Goal: Information Seeking & Learning: Learn about a topic

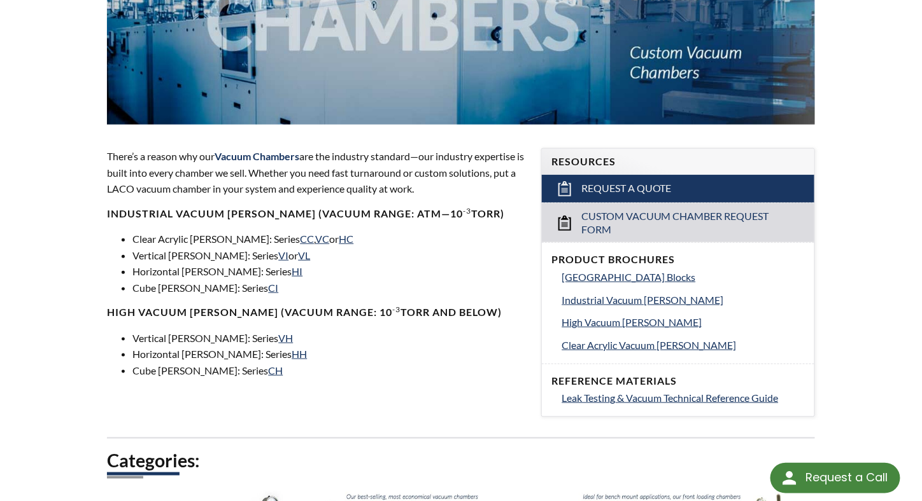
scroll to position [308, 0]
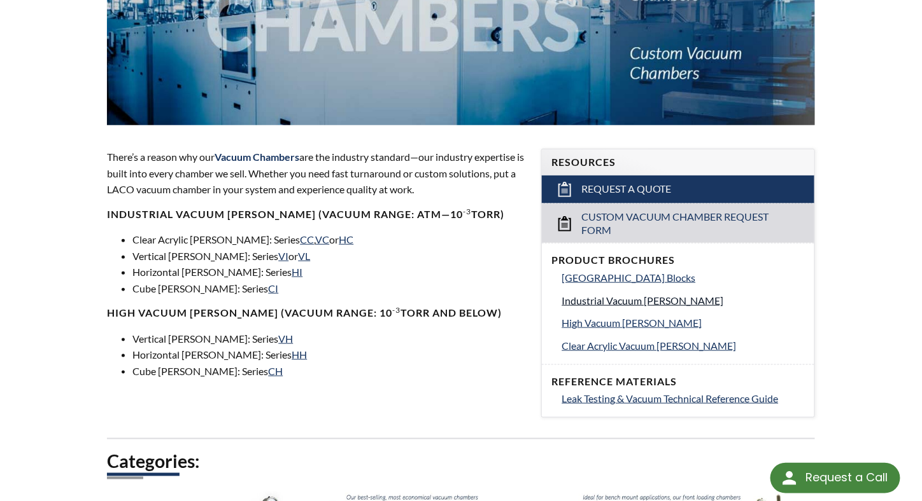
click at [642, 300] on span "Industrial Vacuum Chambers" at bounding box center [643, 301] width 162 height 12
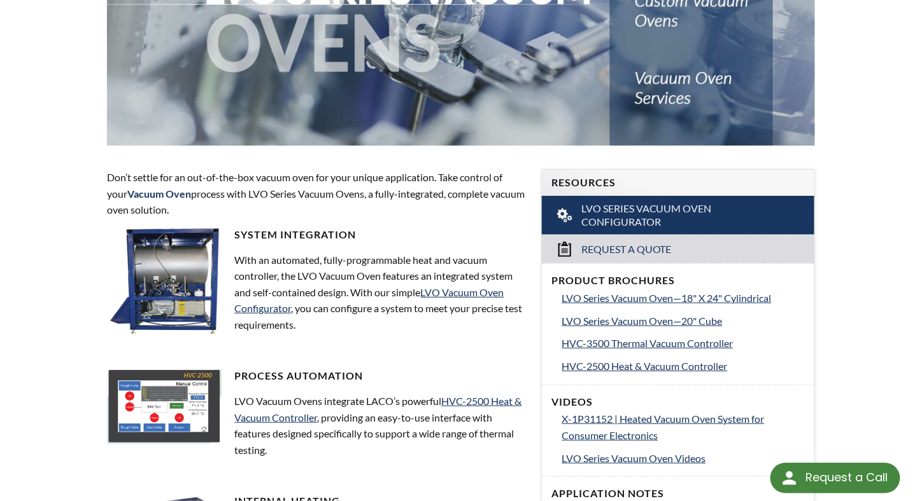
scroll to position [286, 0]
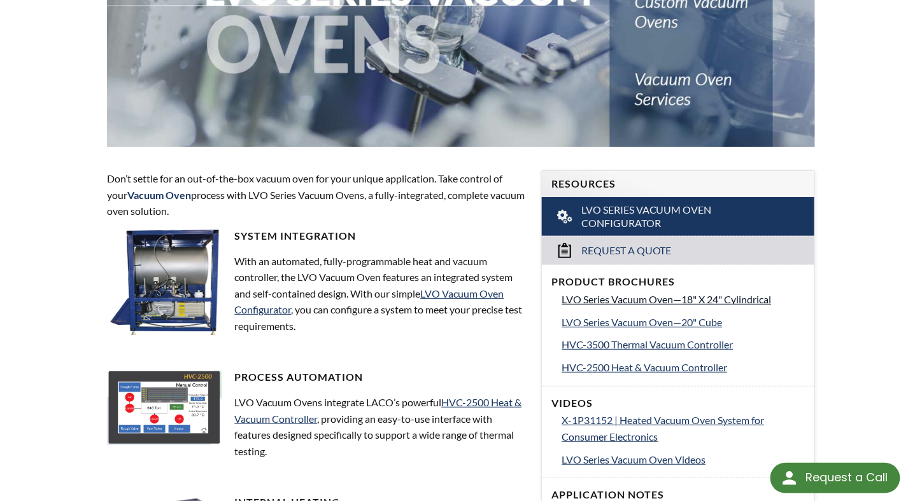
click at [638, 299] on span "LVO Series Vacuum Oven—18" X 24" Cylindrical" at bounding box center [666, 299] width 209 height 12
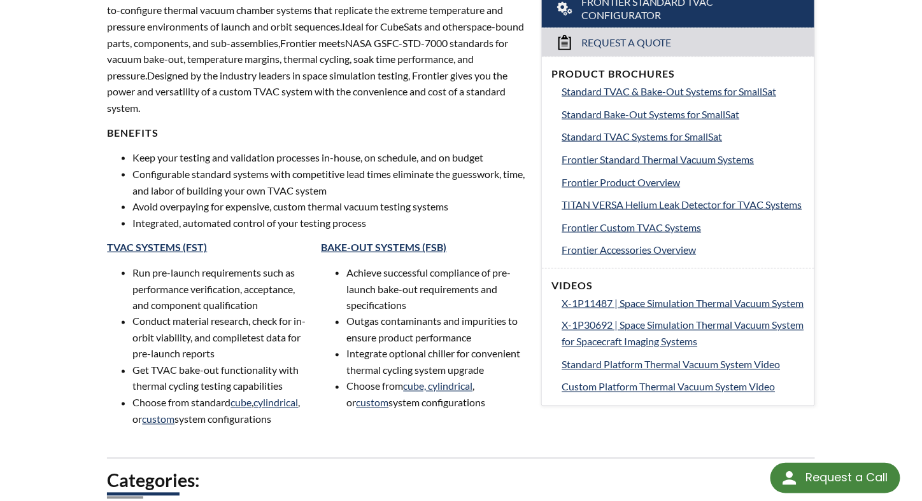
scroll to position [495, 0]
click at [633, 158] on span "Frontier Standard Thermal Vacuum Systems" at bounding box center [658, 159] width 192 height 12
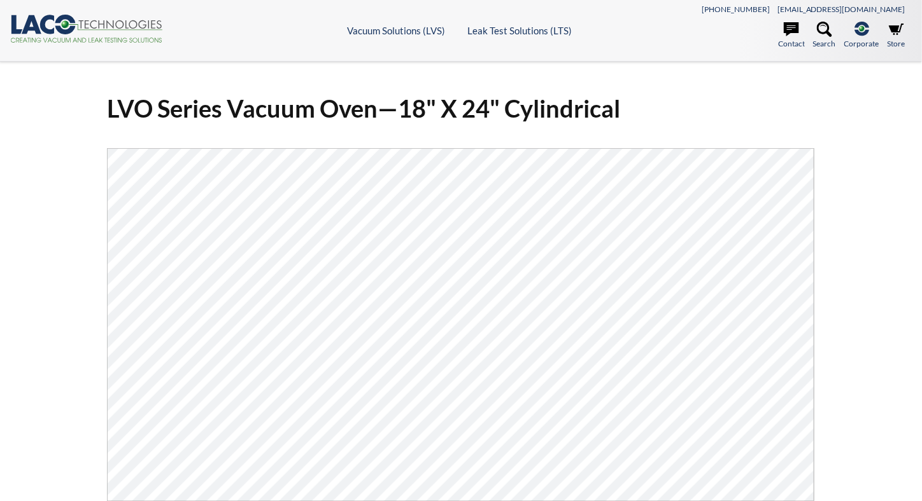
select select "Language Translate Widget"
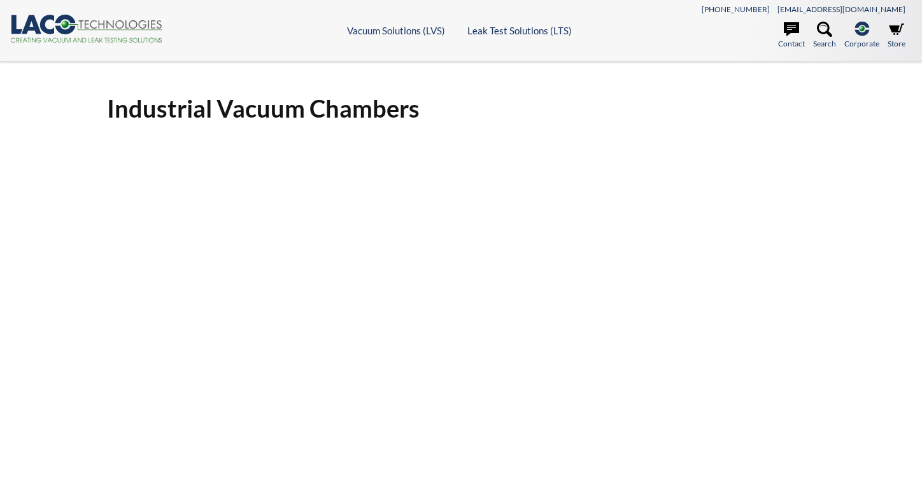
select select "Language Translate Widget"
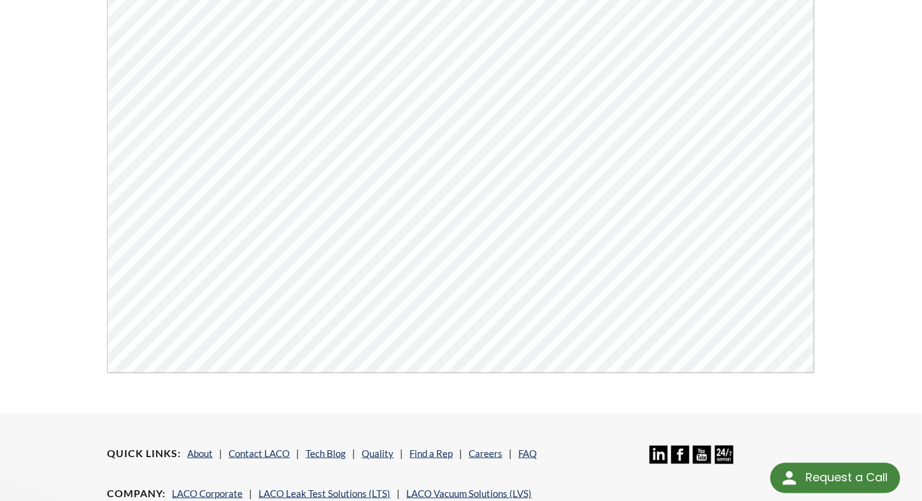
scroll to position [276, 0]
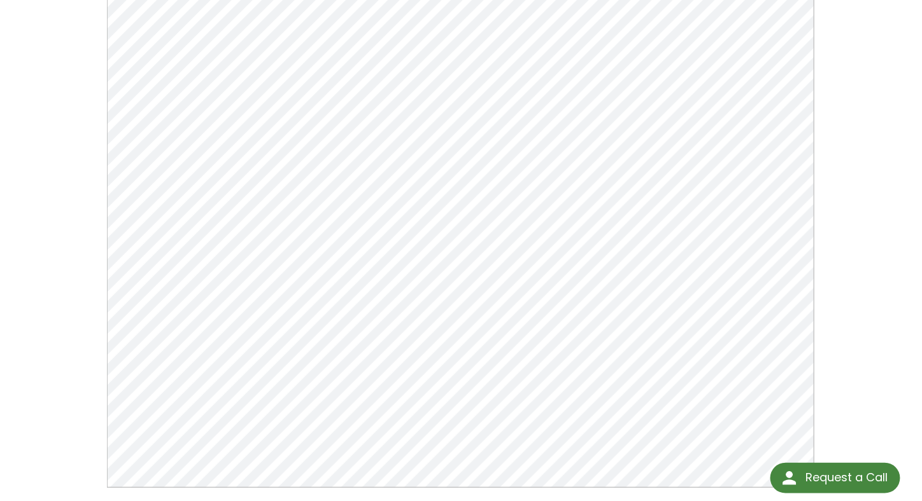
scroll to position [165, 0]
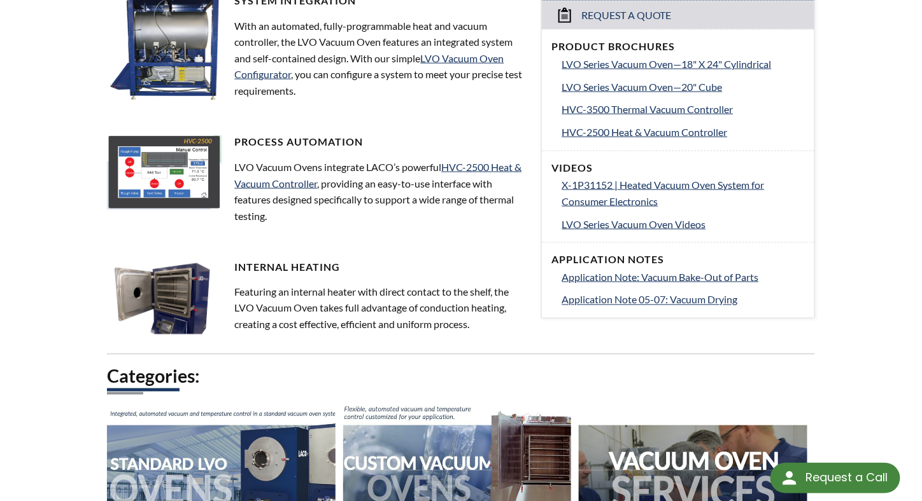
select select "Language Translate Widget"
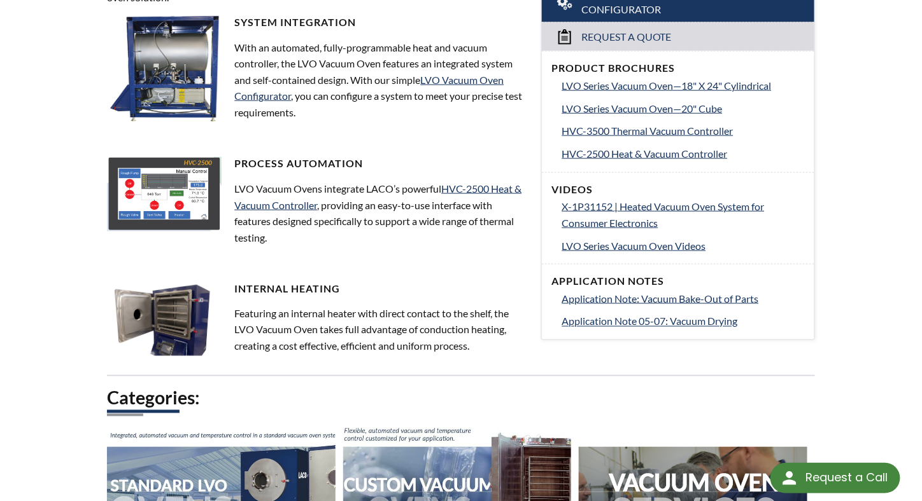
scroll to position [500, 0]
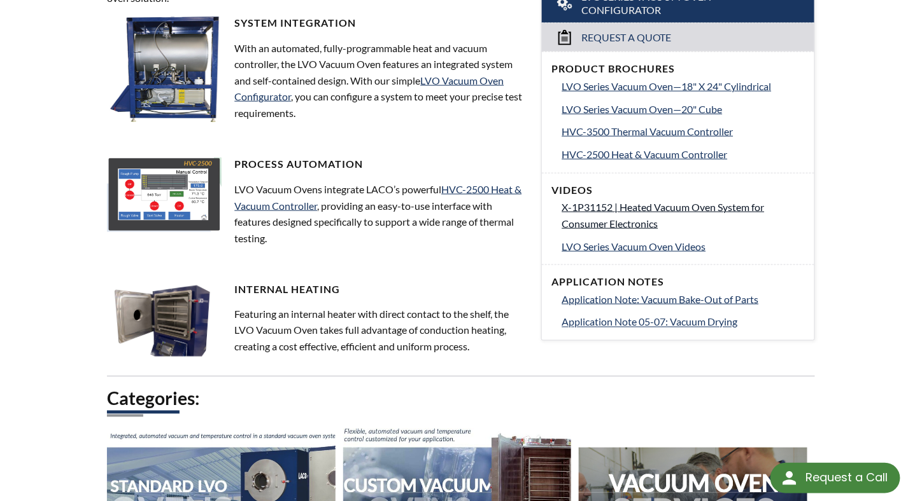
click at [605, 205] on span "X-1P31152 | Heated Vacuum Oven System for Consumer Electronics" at bounding box center [663, 215] width 202 height 29
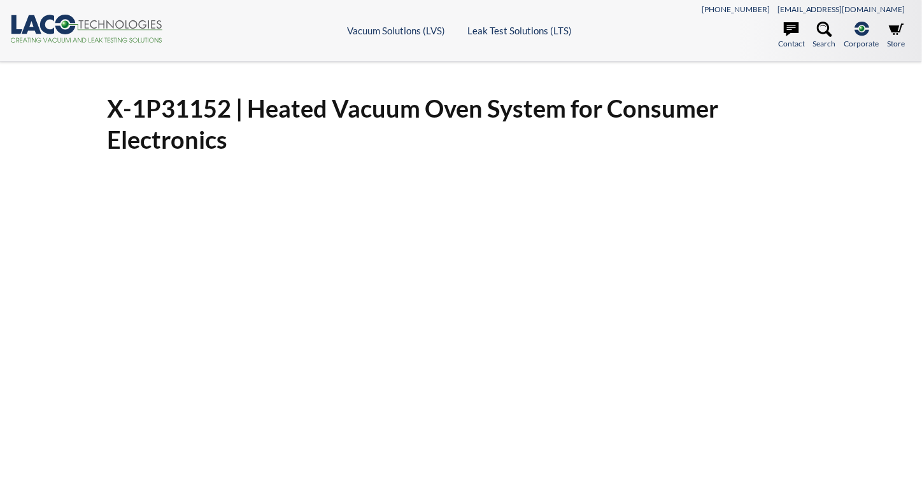
select select "Language Translate Widget"
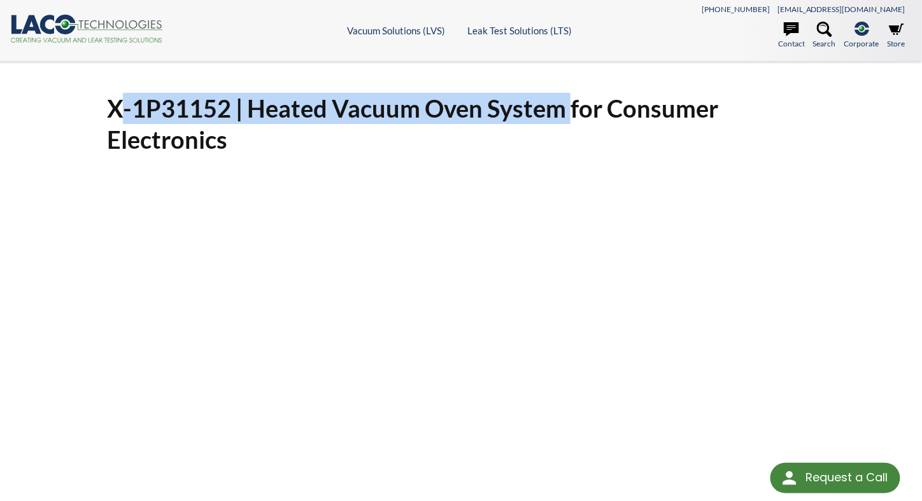
drag, startPoint x: 107, startPoint y: 106, endPoint x: 557, endPoint y: 101, distance: 450.6
click at [557, 101] on h1 "X-1P31152 | Heated Vacuum Oven System for Consumer Electronics" at bounding box center [460, 124] width 707 height 63
copy h1 "X-1P31152 | Heated Vacuum Oven System"
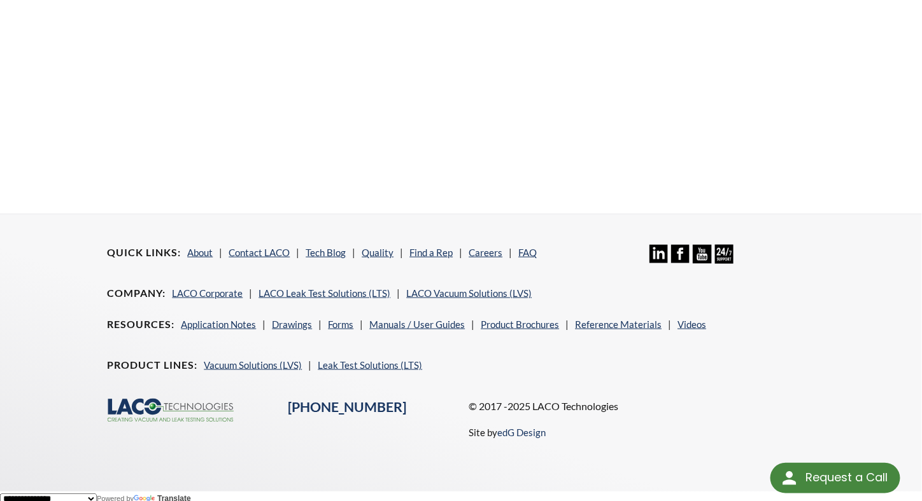
scroll to position [424, 0]
